Goal: Navigation & Orientation: Find specific page/section

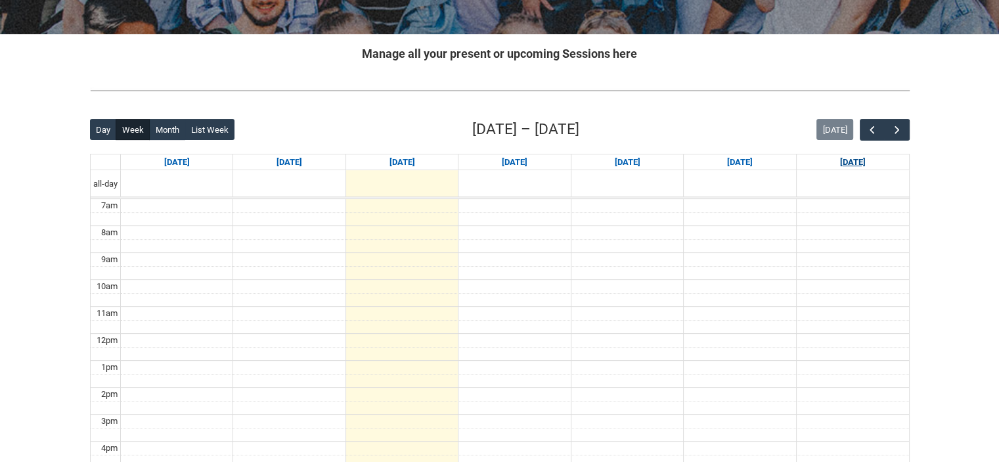
scroll to position [236, 0]
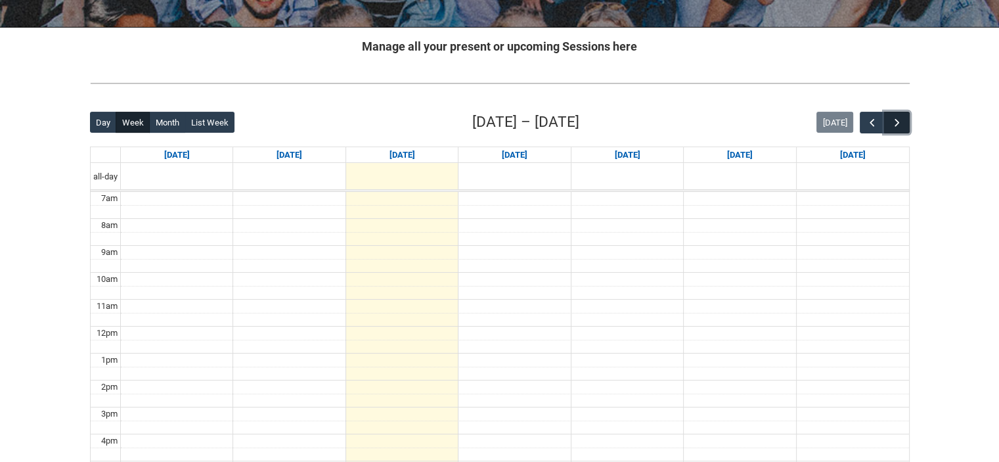
click at [896, 125] on span "button" at bounding box center [896, 122] width 13 height 13
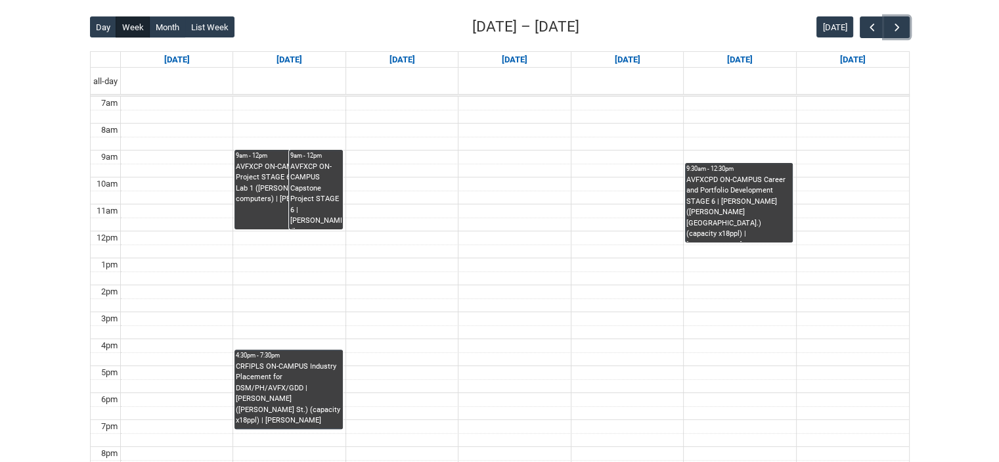
scroll to position [330, 0]
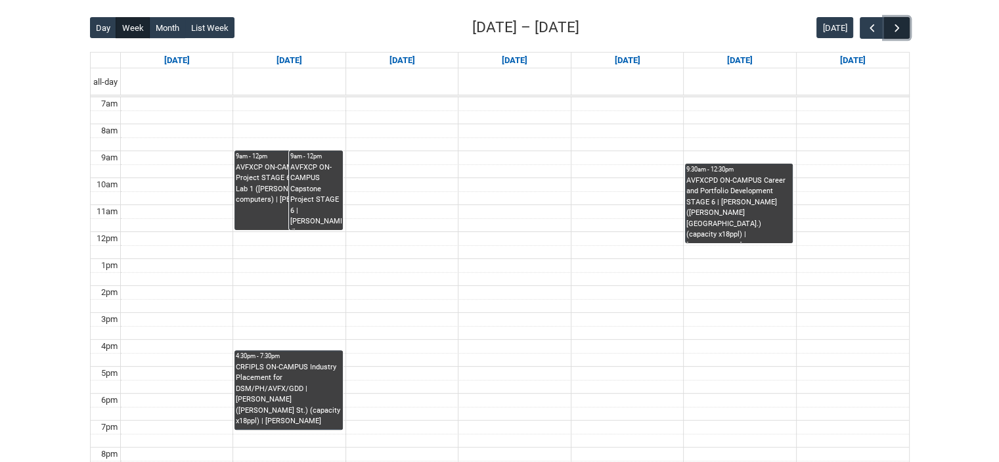
click at [903, 27] on button "button" at bounding box center [896, 28] width 25 height 22
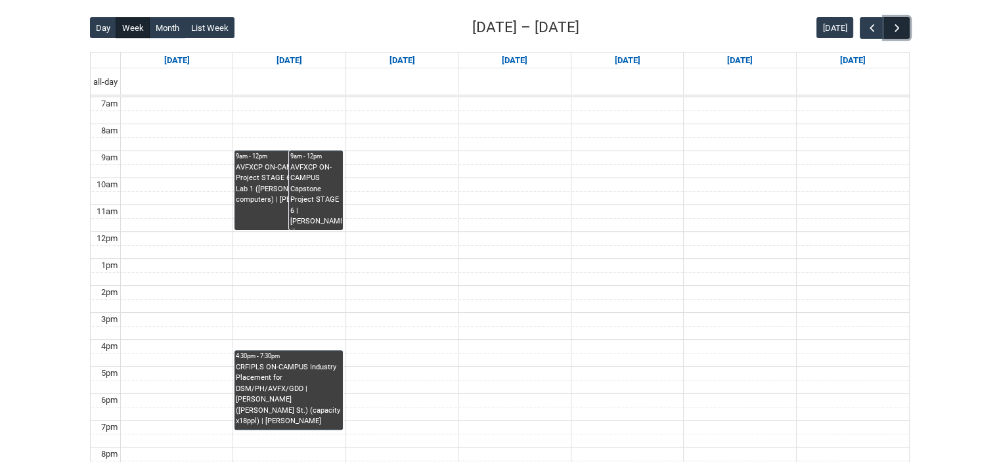
click at [903, 27] on button "button" at bounding box center [896, 28] width 25 height 22
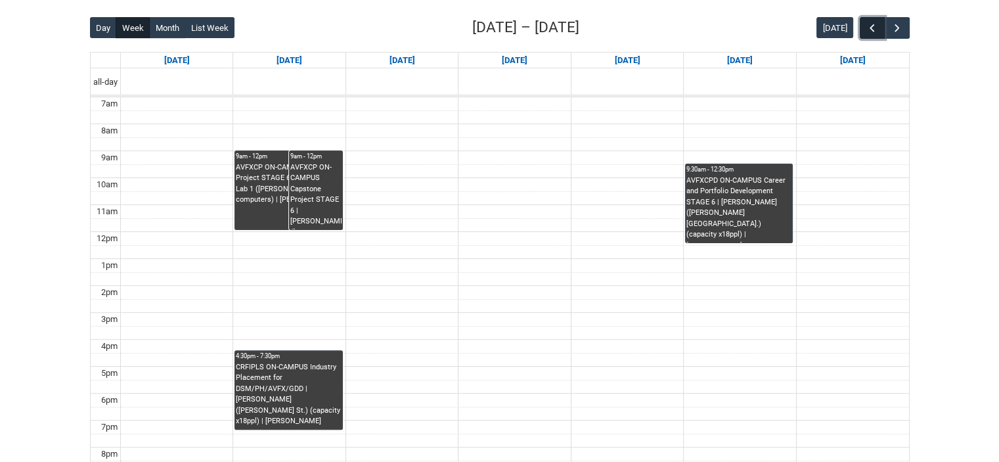
click at [881, 33] on button "button" at bounding box center [872, 28] width 25 height 22
click at [898, 28] on span "button" at bounding box center [896, 28] width 13 height 13
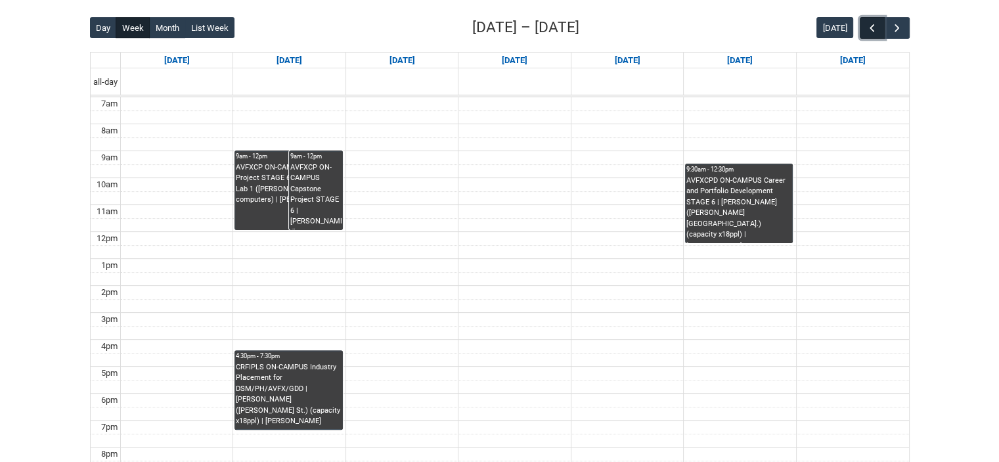
click at [877, 35] on button "button" at bounding box center [872, 28] width 25 height 22
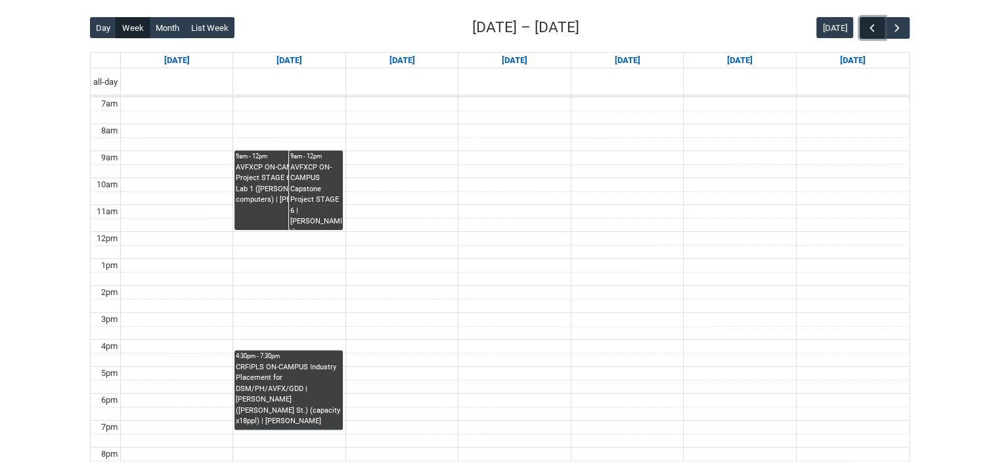
click at [877, 35] on button "button" at bounding box center [872, 28] width 25 height 22
